Goal: Transaction & Acquisition: Purchase product/service

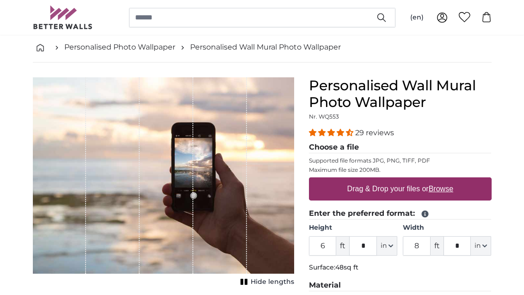
scroll to position [56, 0]
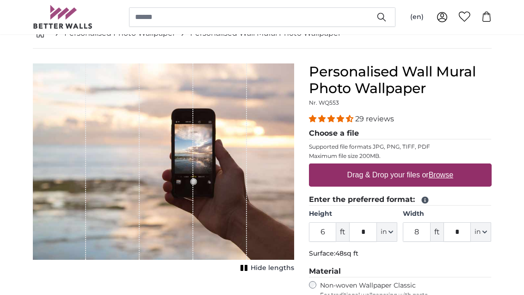
click at [376, 262] on div "29 reviews Choose a file Supported file formats JPG, PNG, TIFF, PDF Maximum fil…" at bounding box center [400, 217] width 183 height 206
click at [385, 235] on span "in" at bounding box center [384, 231] width 6 height 9
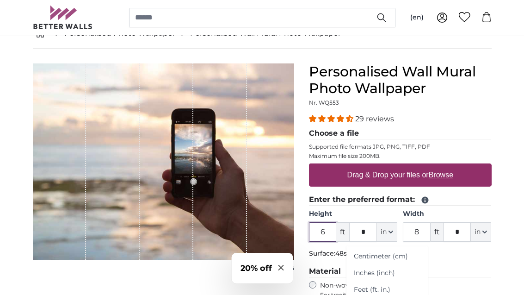
click at [336, 227] on input "6" at bounding box center [323, 231] width 28 height 19
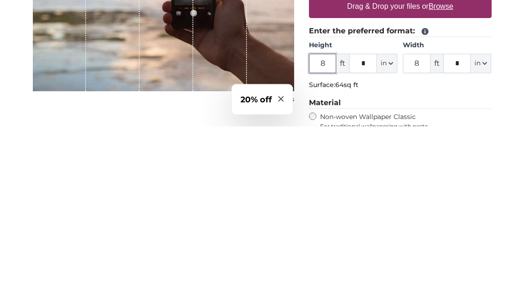
type input "8"
click at [423, 223] on input "8" at bounding box center [417, 232] width 28 height 19
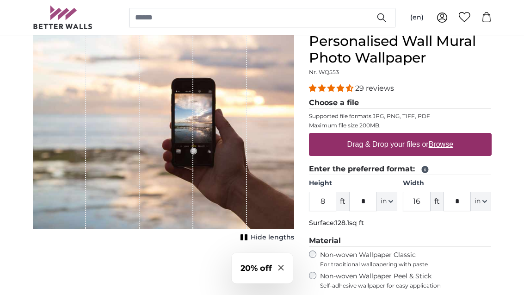
scroll to position [86, 0]
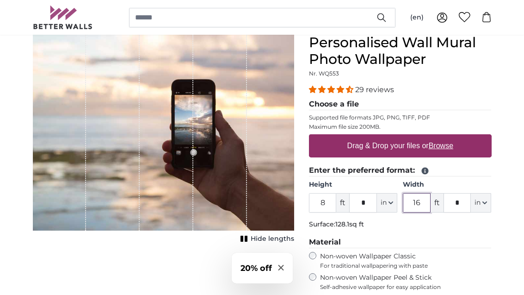
type input "16"
click at [441, 145] on u "Browse" at bounding box center [441, 146] width 25 height 8
click at [441, 137] on input "Drag & Drop your files or Browse" at bounding box center [400, 135] width 183 height 3
click at [452, 150] on u "Browse" at bounding box center [441, 146] width 25 height 8
click at [452, 137] on input "Drag & Drop your files or Browse" at bounding box center [400, 135] width 183 height 3
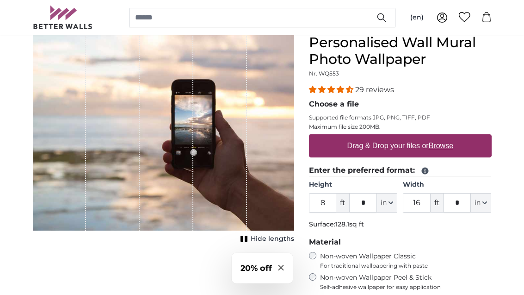
type input "**********"
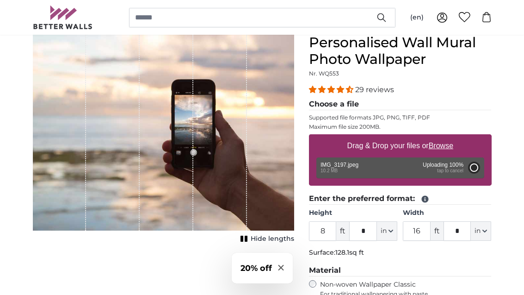
type input "6"
type input "9"
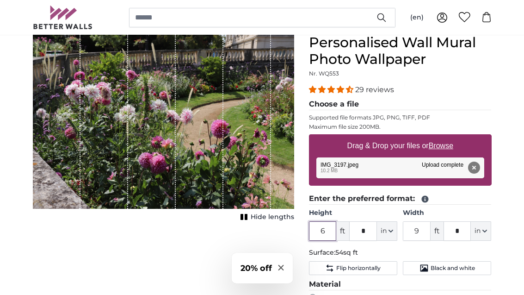
click at [334, 229] on input "6" at bounding box center [323, 230] width 28 height 19
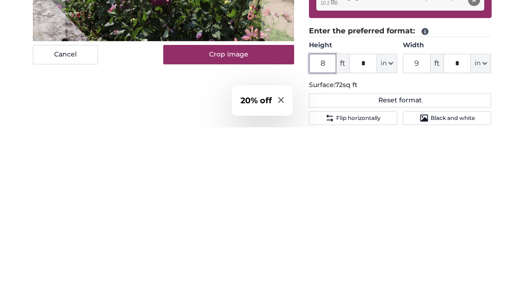
type input "8"
click at [421, 221] on input "9" at bounding box center [417, 230] width 28 height 19
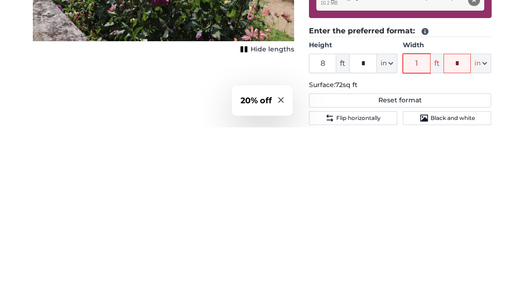
type input "16"
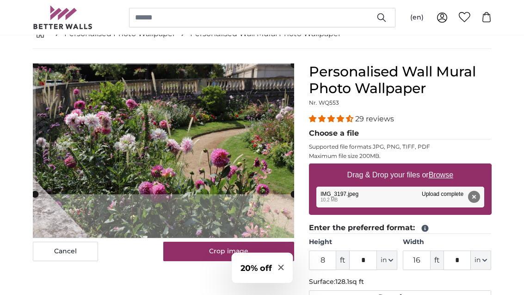
scroll to position [57, 0]
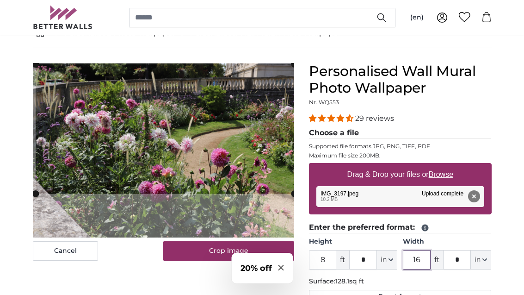
click at [40, 190] on cropper-handle at bounding box center [165, 129] width 259 height 130
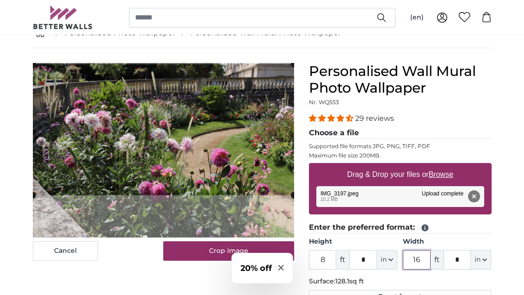
type input "16"
click at [75, 247] on button "Cancel" at bounding box center [65, 250] width 65 height 19
type input "6"
type input "9"
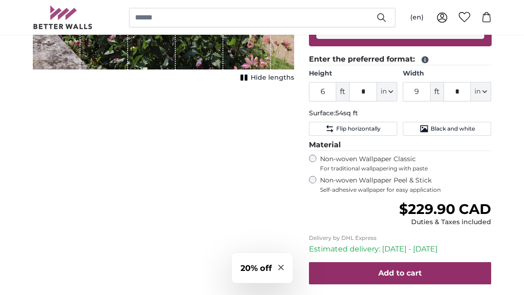
scroll to position [231, 0]
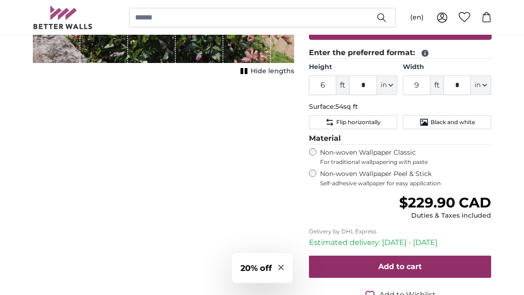
click at [445, 260] on button "Add to cart" at bounding box center [400, 267] width 183 height 22
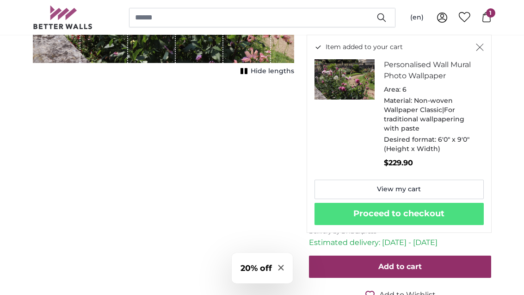
click at [329, 77] on img "Item added to your cart" at bounding box center [345, 79] width 60 height 40
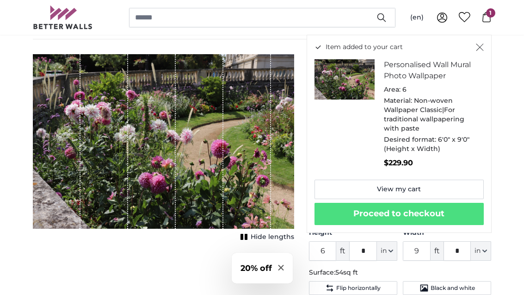
scroll to position [60, 0]
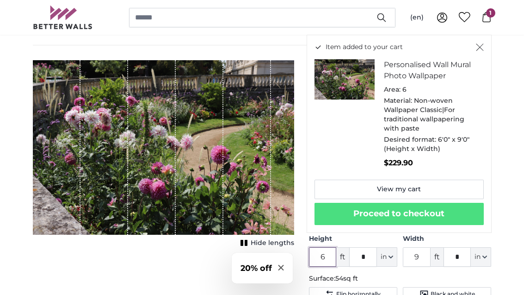
click at [328, 256] on input "6" at bounding box center [323, 256] width 28 height 19
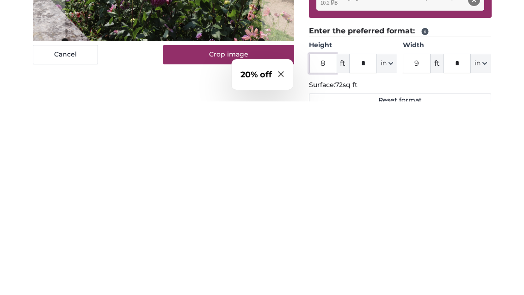
type input "8"
click at [418, 247] on input "9" at bounding box center [417, 256] width 28 height 19
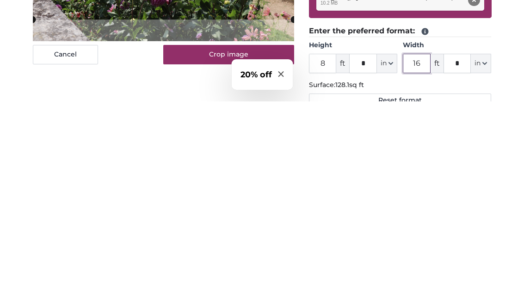
type input "16"
click at [44, 238] on button "Cancel" at bounding box center [65, 247] width 65 height 19
type input "6"
type input "9"
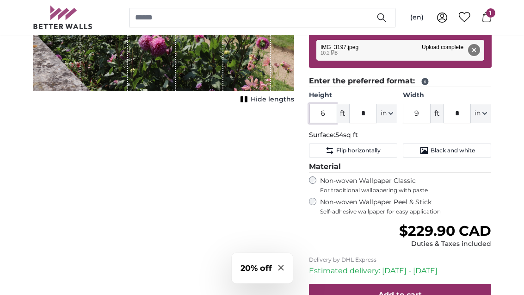
click at [328, 117] on input "6" at bounding box center [323, 113] width 28 height 19
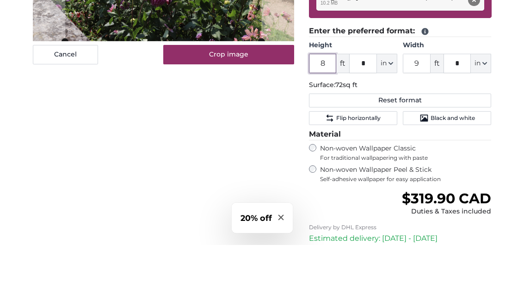
type input "8"
click at [424, 104] on input "9" at bounding box center [417, 113] width 28 height 19
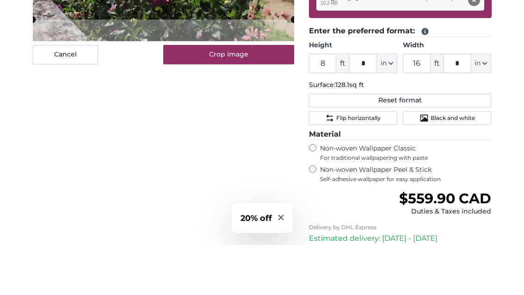
scroll to position [254, 0]
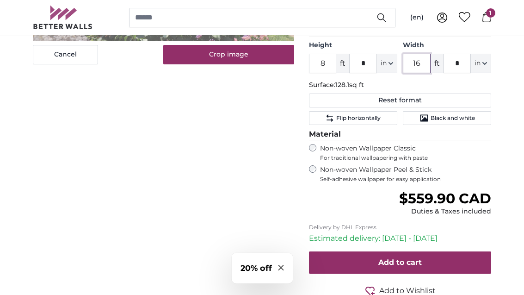
type input "16"
click at [456, 259] on button "Add to cart" at bounding box center [400, 262] width 183 height 22
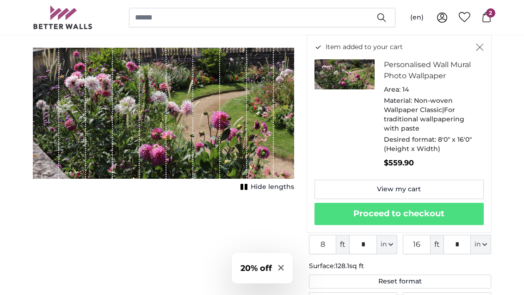
scroll to position [57, 0]
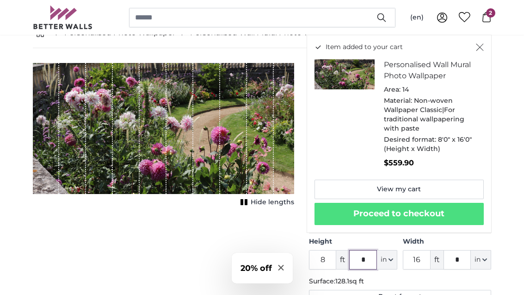
click at [367, 257] on input "*" at bounding box center [363, 259] width 28 height 19
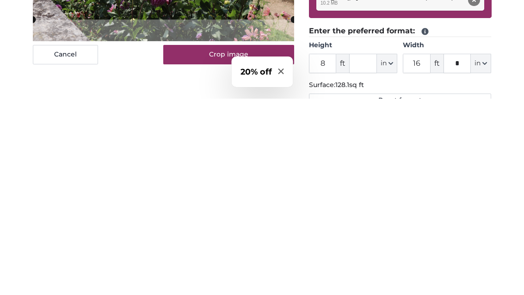
click at [36, 88] on div "Cancel Crop image Hide lengths" at bounding box center [163, 300] width 276 height 475
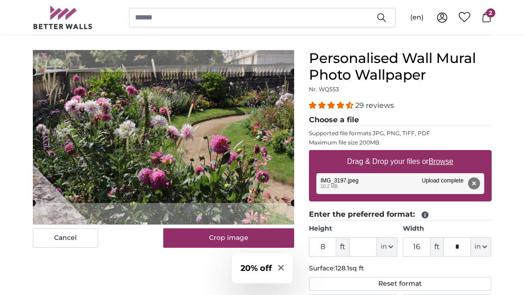
scroll to position [69, 0]
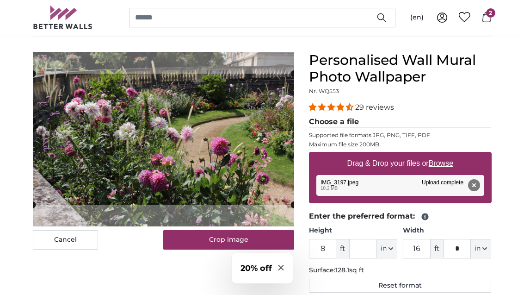
click at [41, 130] on cropper-handle at bounding box center [164, 139] width 262 height 131
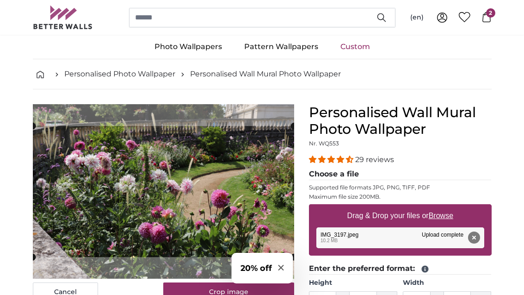
scroll to position [0, 0]
